Goal: Complete application form

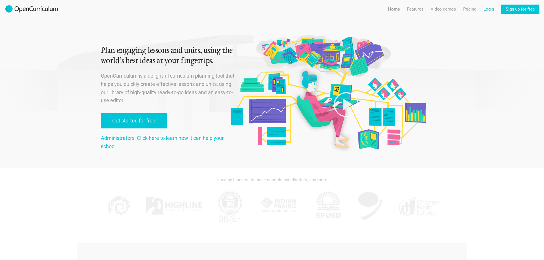
click at [486, 6] on link "Login" at bounding box center [489, 9] width 11 height 9
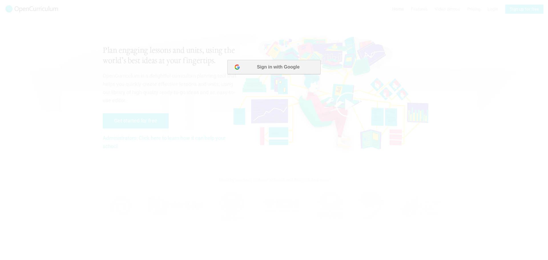
click at [274, 70] on button "Sign in with Google" at bounding box center [274, 67] width 93 height 14
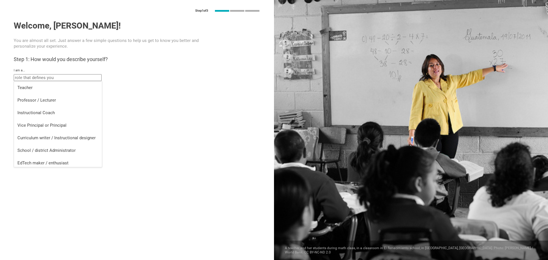
click at [62, 80] on input "text" at bounding box center [58, 77] width 88 height 7
click at [59, 114] on div "Instructional Coach" at bounding box center [57, 113] width 81 height 6
type input "Instructional Coach"
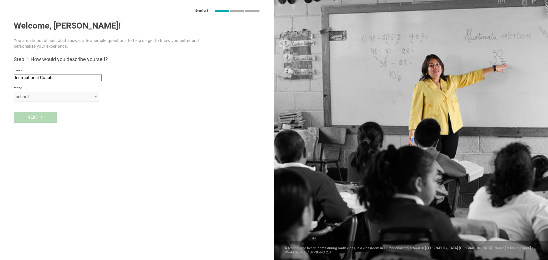
click at [37, 98] on div "school" at bounding box center [48, 97] width 65 height 6
click at [41, 117] on li "district" at bounding box center [57, 121] width 86 height 13
click at [41, 112] on input "text" at bounding box center [58, 110] width 88 height 7
type input "dc"
click at [40, 127] on div "Next" at bounding box center [35, 129] width 43 height 11
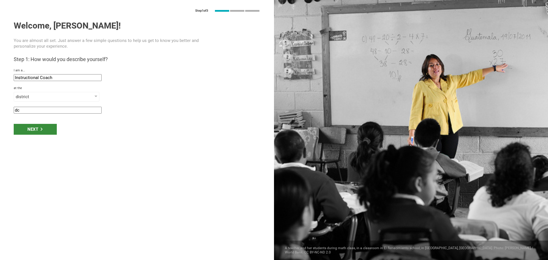
type input "[GEOGRAPHIC_DATA], [US_STATE]"
click at [39, 129] on input "[GEOGRAPHIC_DATA], [US_STATE]" at bounding box center [58, 128] width 88 height 7
click at [37, 108] on input "dc" at bounding box center [58, 110] width 88 height 7
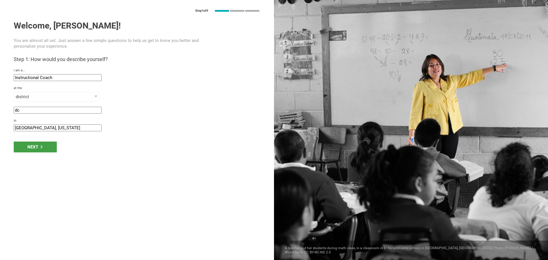
type input "d"
type input "DCPCSB"
click at [43, 123] on div "in [GEOGRAPHIC_DATA], [US_STATE]" at bounding box center [137, 125] width 247 height 13
click at [45, 129] on input "[GEOGRAPHIC_DATA], [US_STATE]" at bounding box center [58, 128] width 88 height 7
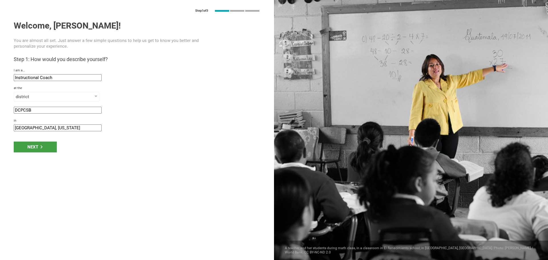
click at [45, 129] on input "[GEOGRAPHIC_DATA], [US_STATE]" at bounding box center [58, 128] width 88 height 7
type input "w"
type input "[US_STATE][GEOGRAPHIC_DATA]"
click at [44, 151] on div "Next" at bounding box center [35, 147] width 43 height 11
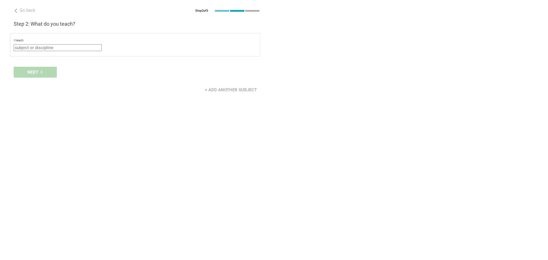
click at [27, 47] on input "text" at bounding box center [58, 47] width 88 height 7
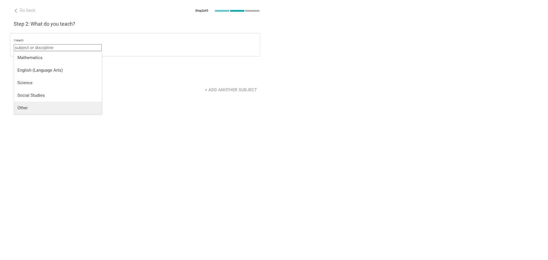
click at [51, 108] on div "Other" at bounding box center [57, 108] width 81 height 6
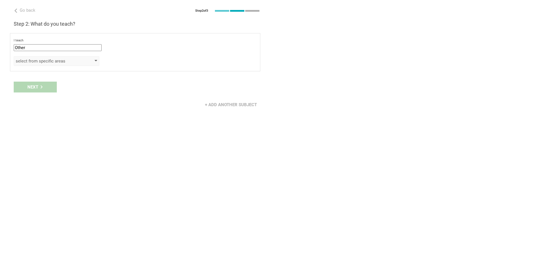
click at [44, 59] on div "select from specific areas" at bounding box center [48, 61] width 65 height 6
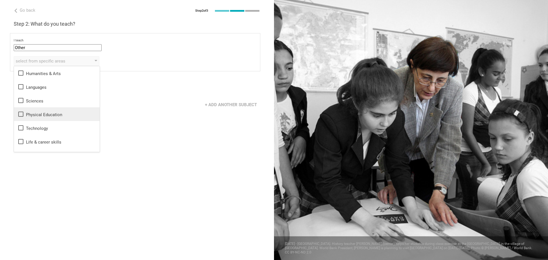
scroll to position [10, 0]
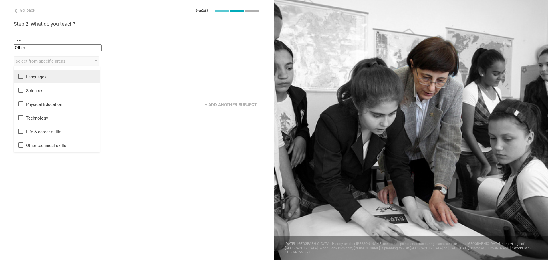
click at [35, 76] on div "Languages" at bounding box center [56, 76] width 79 height 7
click at [153, 68] on div "I teach Other Mathematics English (Language Arts) Science Social Studies Other …" at bounding box center [135, 52] width 250 height 38
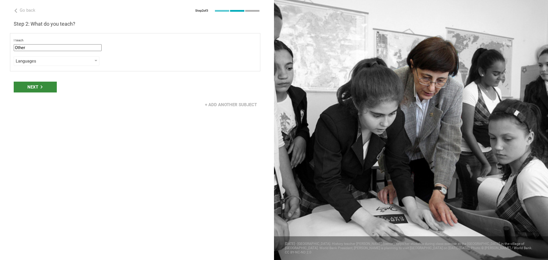
click at [43, 83] on div "Next" at bounding box center [35, 87] width 43 height 11
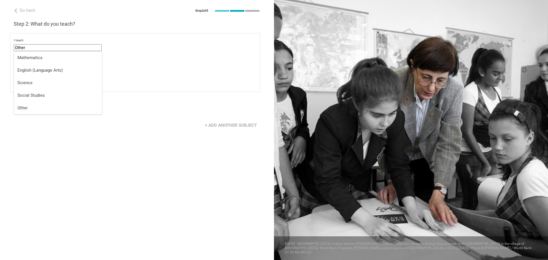
click at [52, 50] on input "Other" at bounding box center [58, 47] width 88 height 7
click at [54, 69] on div "English (Language Arts)" at bounding box center [57, 70] width 81 height 6
type input "English (Language Arts)"
click at [30, 108] on div "Next" at bounding box center [137, 108] width 274 height 18
click at [32, 81] on div "Grade" at bounding box center [48, 82] width 65 height 6
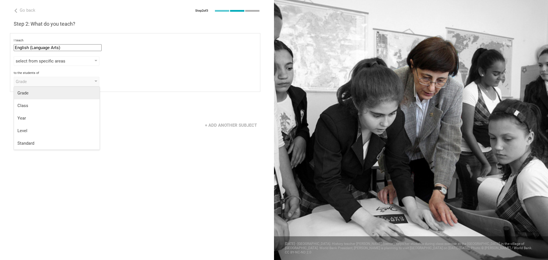
click at [39, 96] on li "Grade" at bounding box center [57, 93] width 86 height 13
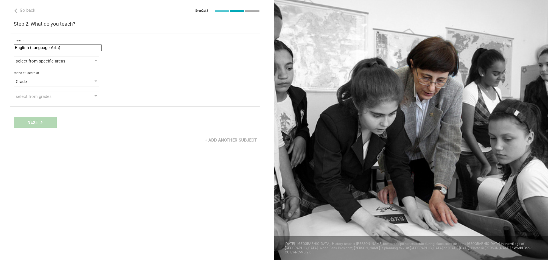
click at [39, 96] on div "select from grades" at bounding box center [48, 97] width 65 height 6
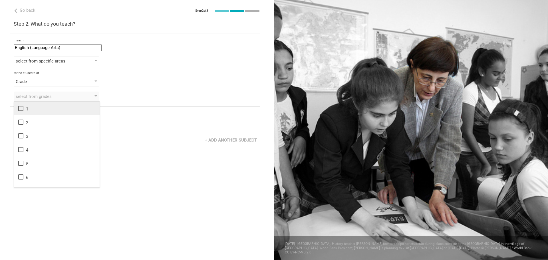
click at [22, 109] on icon at bounding box center [20, 108] width 7 height 7
click at [20, 122] on icon at bounding box center [20, 122] width 7 height 7
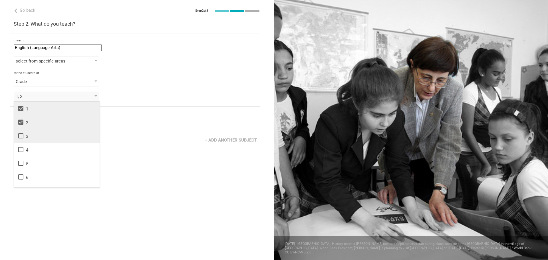
click at [20, 133] on icon at bounding box center [20, 136] width 7 height 7
click at [19, 151] on icon at bounding box center [20, 149] width 7 height 7
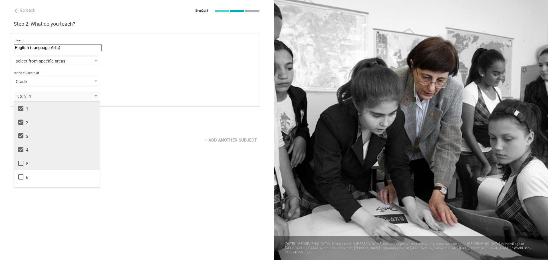
click at [21, 165] on icon at bounding box center [20, 163] width 7 height 7
click at [21, 174] on icon at bounding box center [20, 177] width 7 height 7
click at [147, 124] on div "Next" at bounding box center [137, 123] width 274 height 18
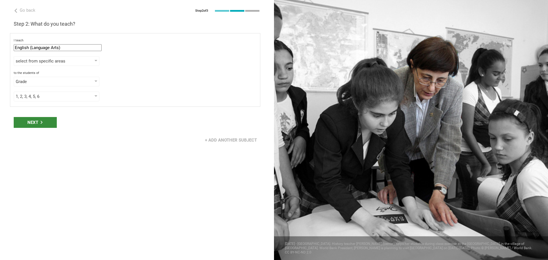
click at [49, 121] on div "Next" at bounding box center [35, 122] width 43 height 11
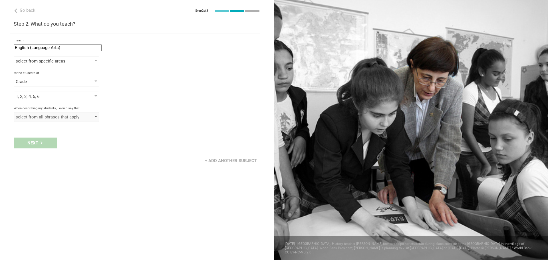
click at [63, 117] on div "select from all phrases that apply" at bounding box center [48, 117] width 65 height 6
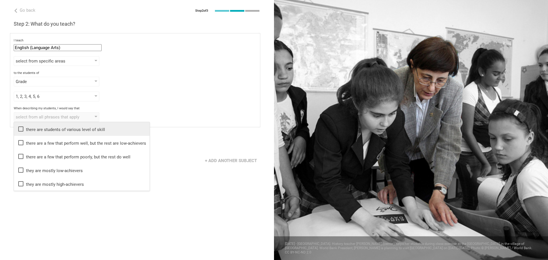
click at [92, 129] on div "there are students of various level of skill" at bounding box center [81, 129] width 129 height 7
click at [177, 79] on div "Grade Grade Class Year Level Standard" at bounding box center [135, 82] width 243 height 10
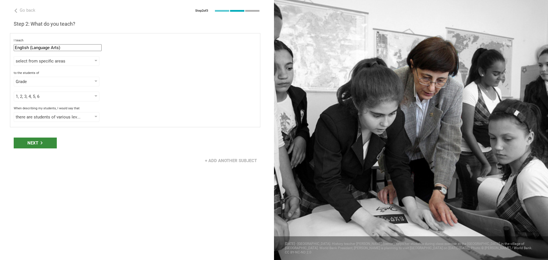
click at [39, 139] on div "Next" at bounding box center [35, 143] width 43 height 11
